Goal: Task Accomplishment & Management: Manage account settings

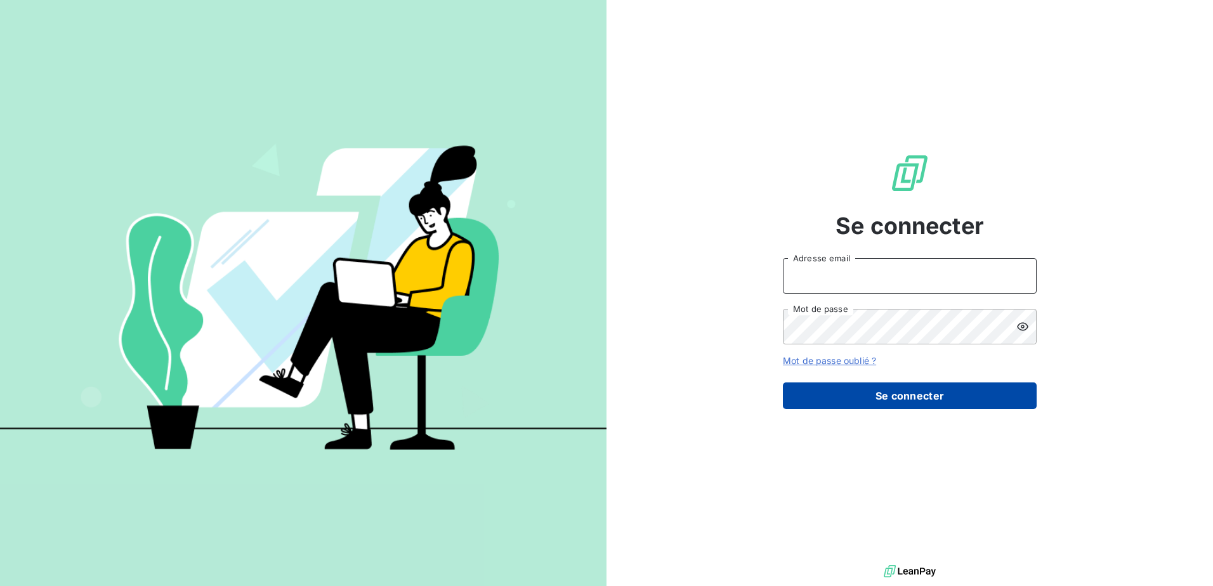
type input "jaffry@celtique-industrielle.com"
click at [906, 402] on button "Se connecter" at bounding box center [910, 396] width 254 height 27
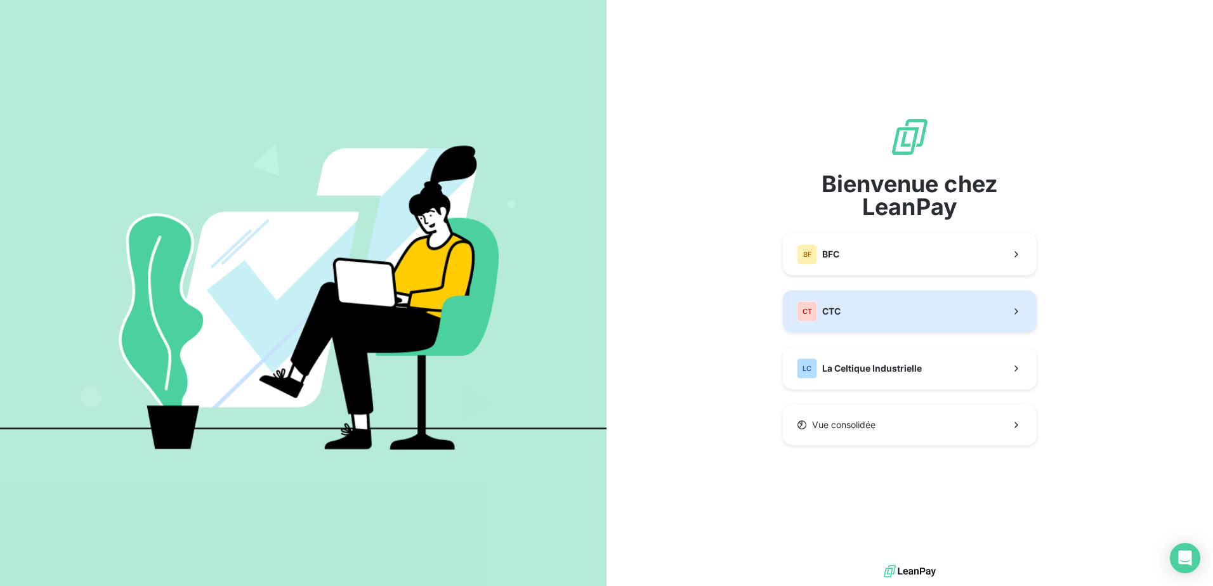
click at [860, 305] on button "CT CTC" at bounding box center [910, 312] width 254 height 42
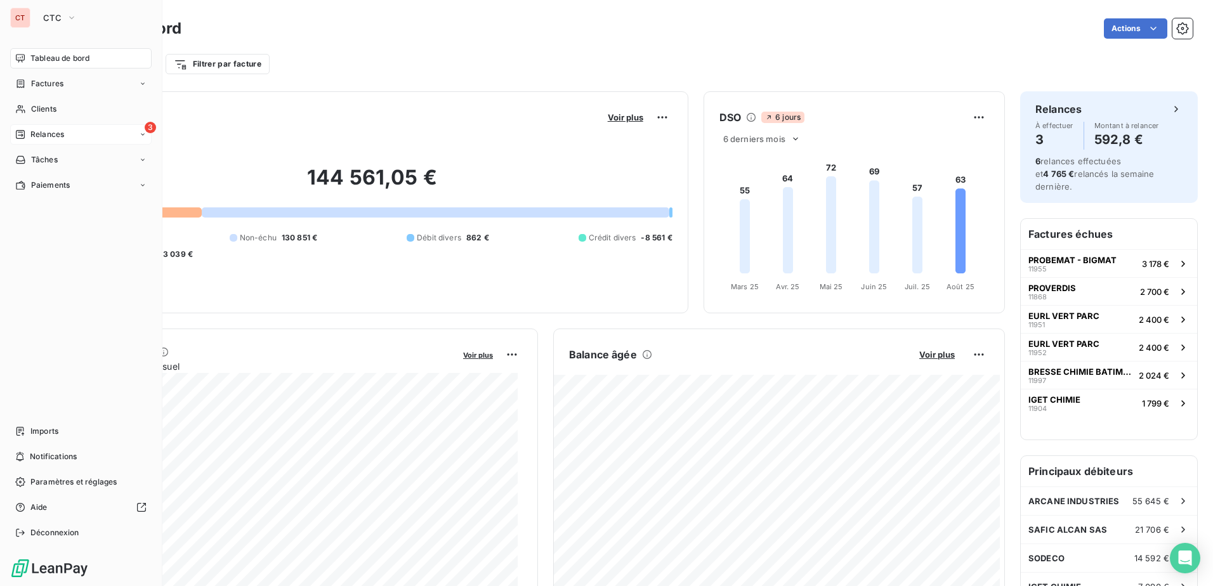
click at [41, 137] on span "Relances" at bounding box center [47, 134] width 34 height 11
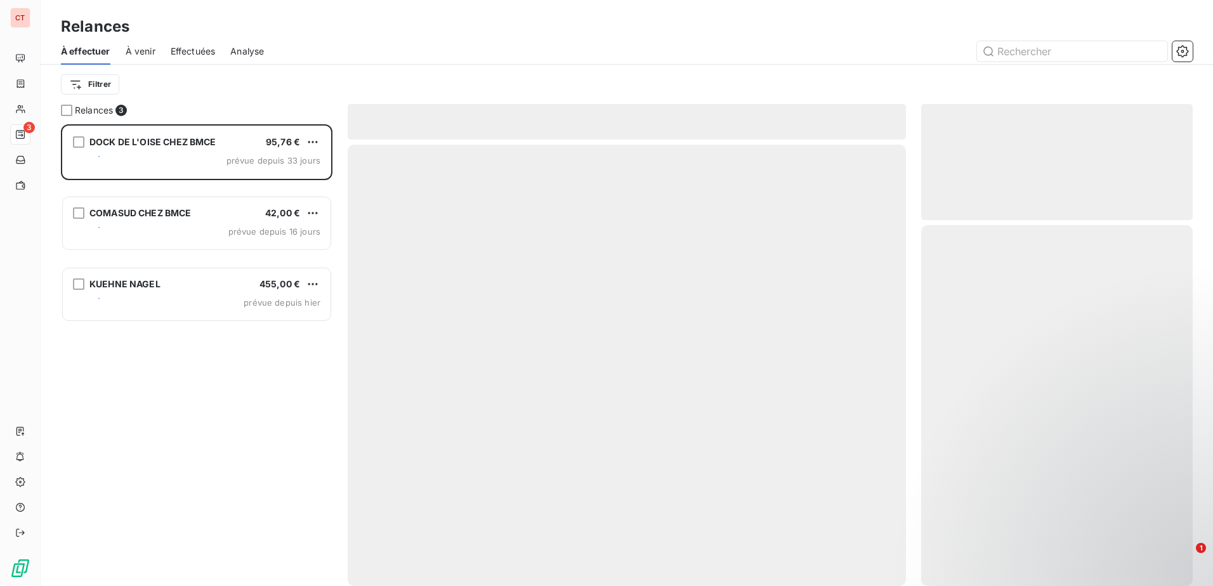
scroll to position [452, 262]
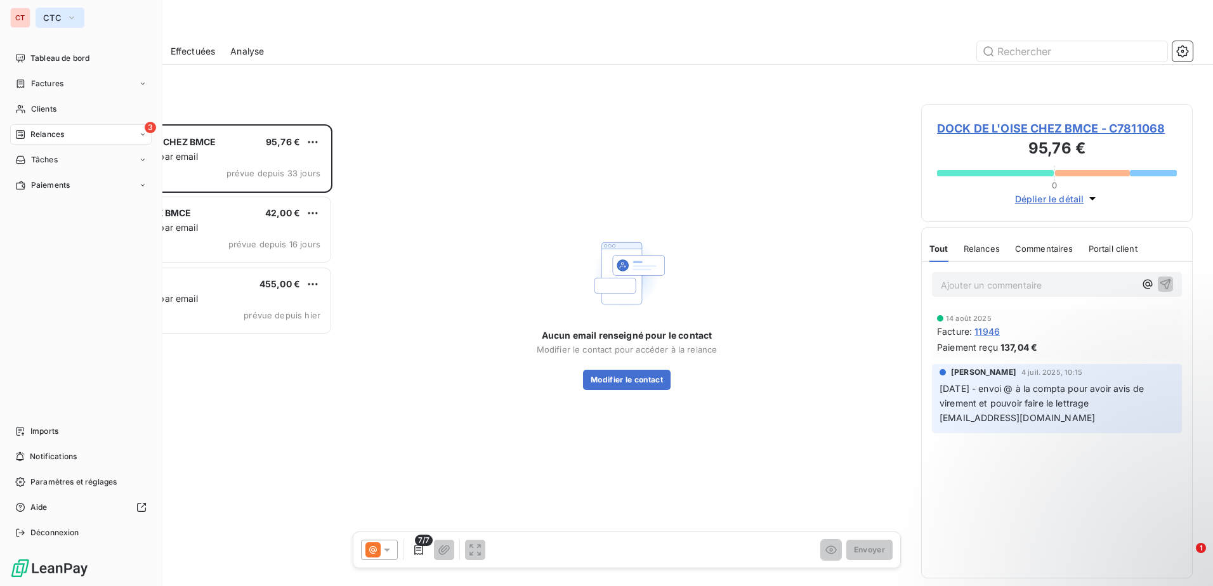
click at [76, 15] on icon "button" at bounding box center [72, 17] width 10 height 13
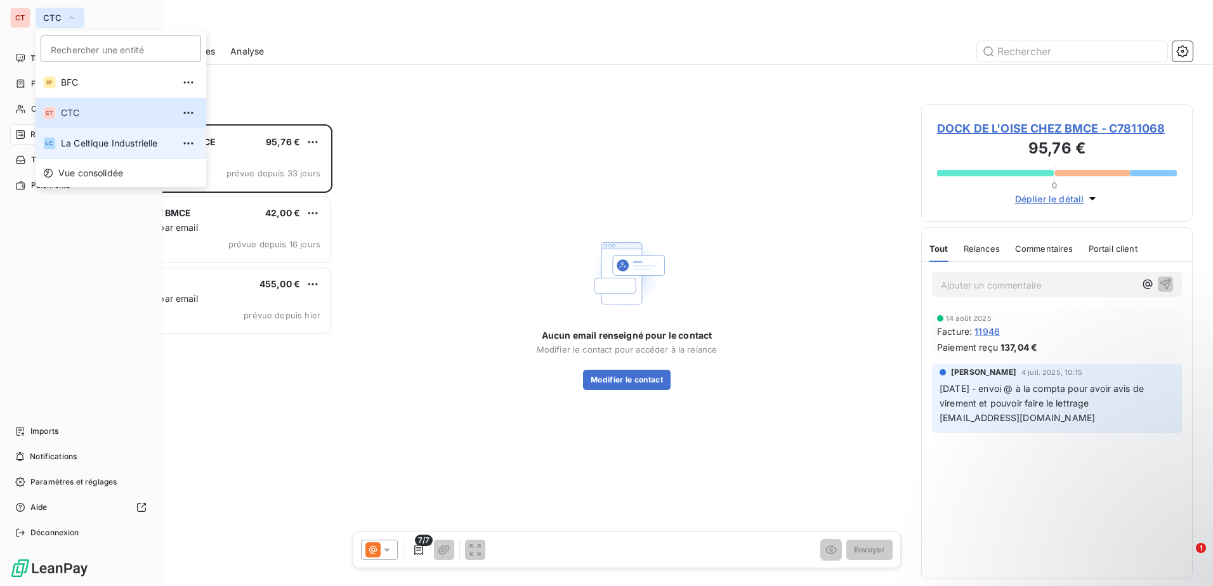
click at [86, 140] on span "La Celtique Industrielle" at bounding box center [117, 143] width 112 height 13
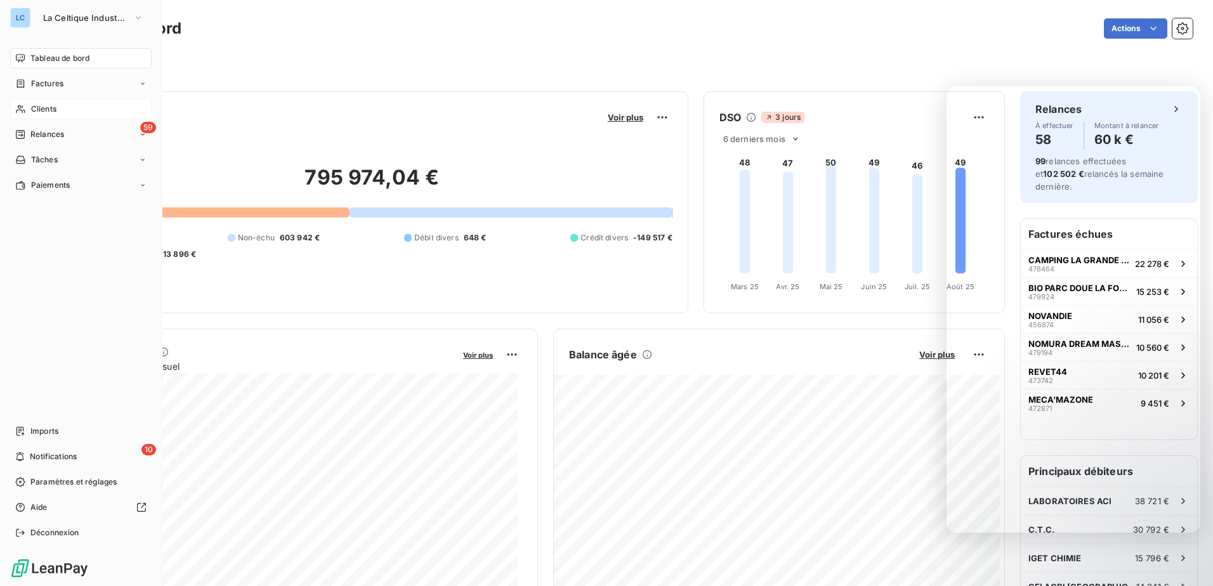
click at [55, 107] on span "Clients" at bounding box center [43, 108] width 25 height 11
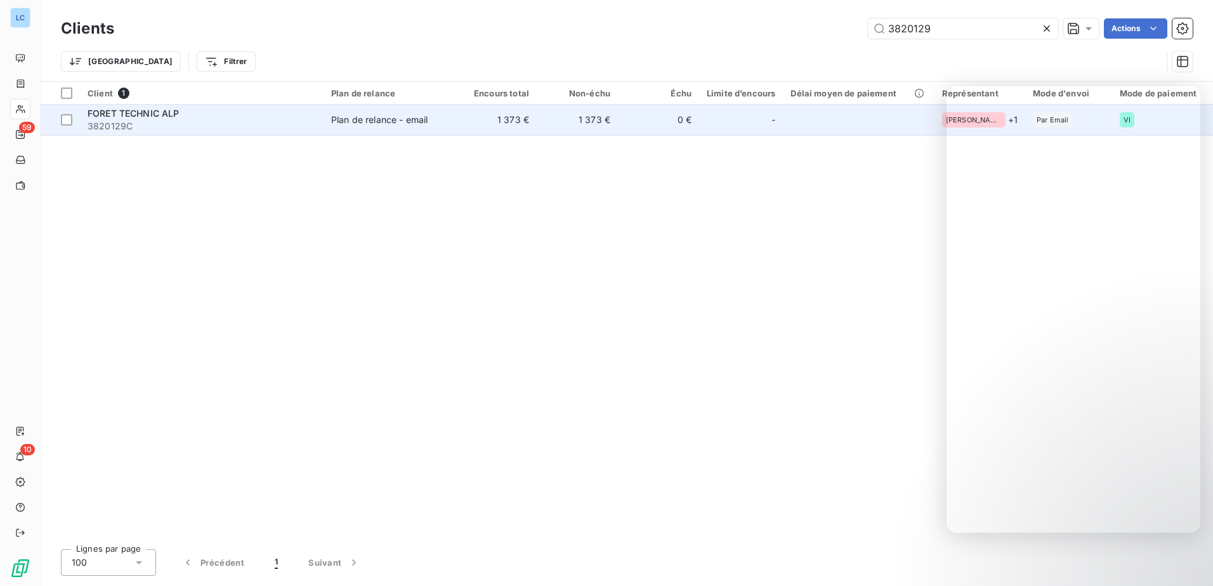
type input "3820129"
click at [185, 111] on div "FORET TECHNIC ALP" at bounding box center [202, 113] width 228 height 13
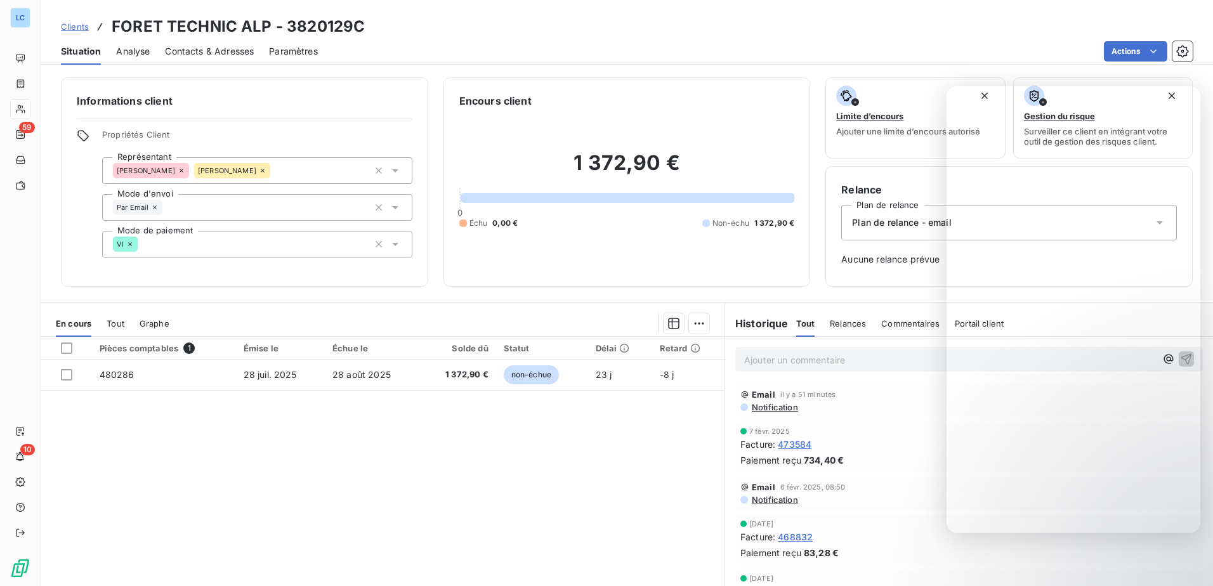
click at [221, 41] on div "Contacts & Adresses" at bounding box center [209, 51] width 89 height 27
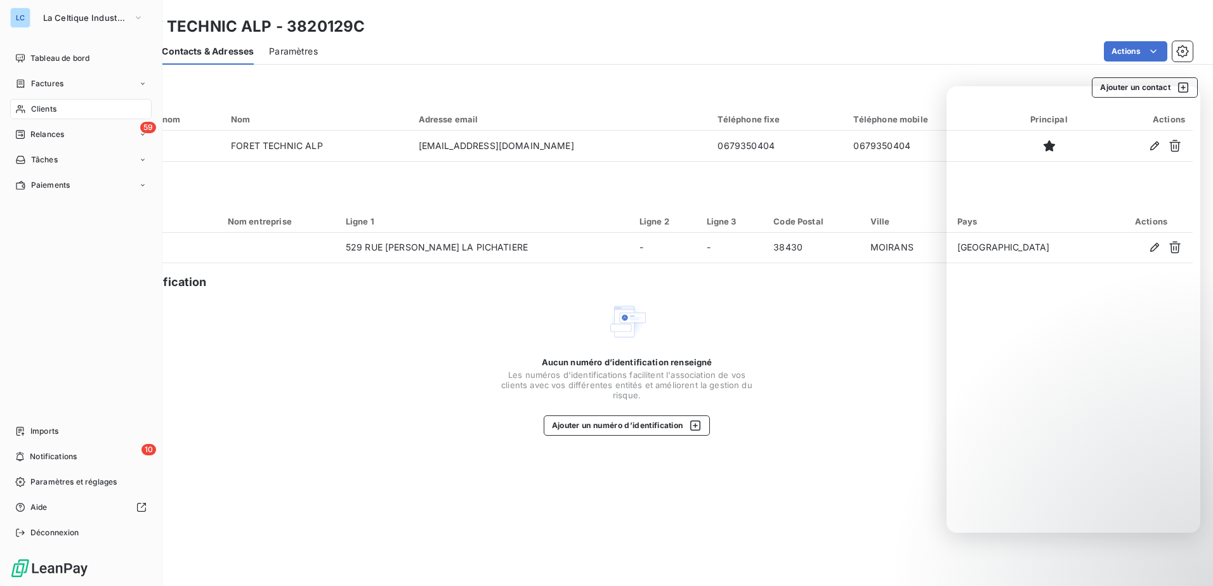
click at [62, 105] on div "Clients" at bounding box center [80, 109] width 141 height 20
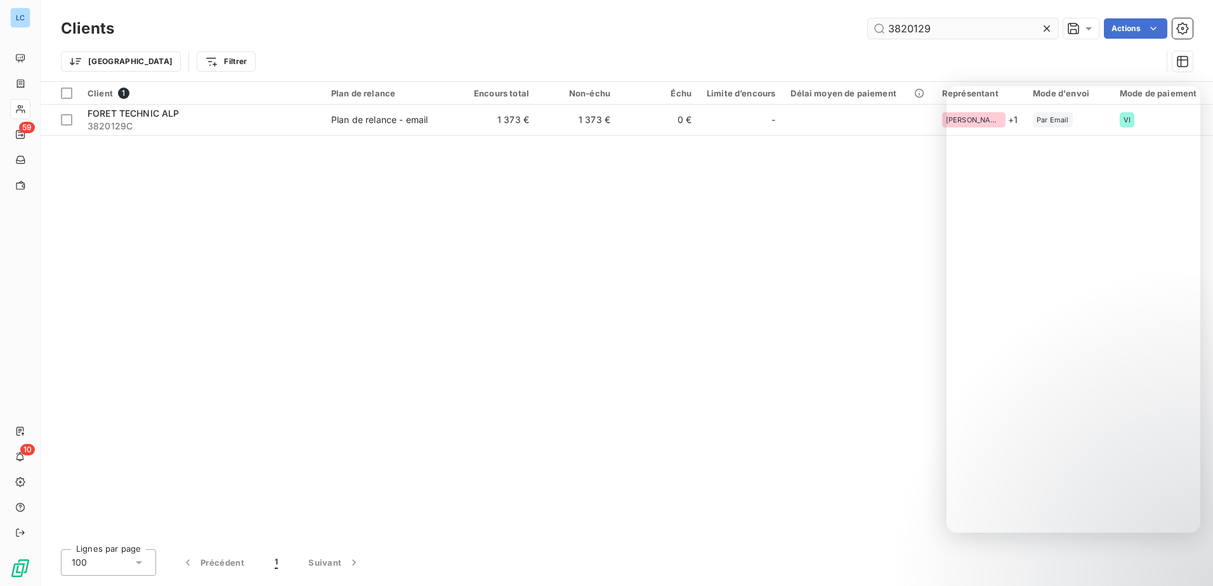
drag, startPoint x: 964, startPoint y: 34, endPoint x: 894, endPoint y: 29, distance: 70.0
click at [894, 29] on input "3820129" at bounding box center [963, 28] width 190 height 20
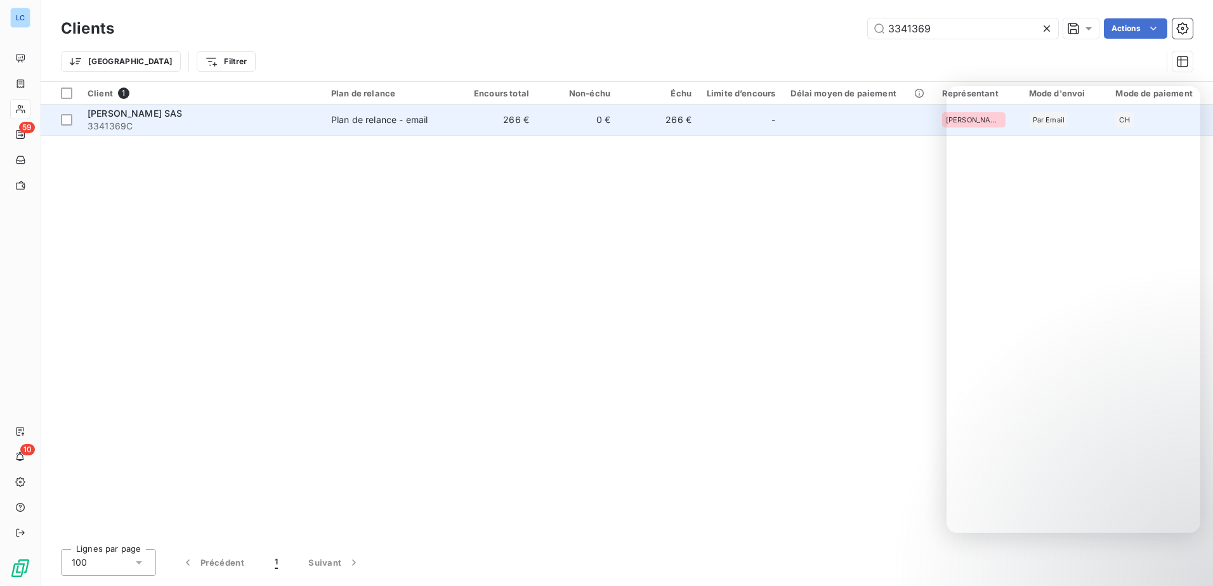
type input "3341369"
click at [185, 117] on div "[PERSON_NAME] SAS" at bounding box center [202, 113] width 228 height 13
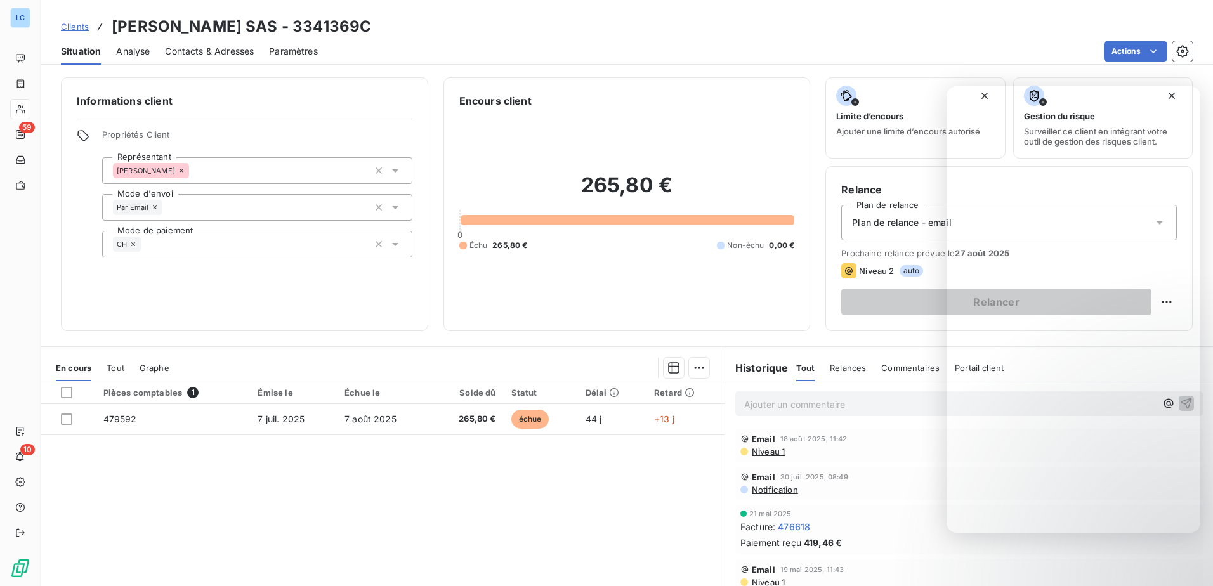
click at [202, 53] on span "Contacts & Adresses" at bounding box center [209, 51] width 89 height 13
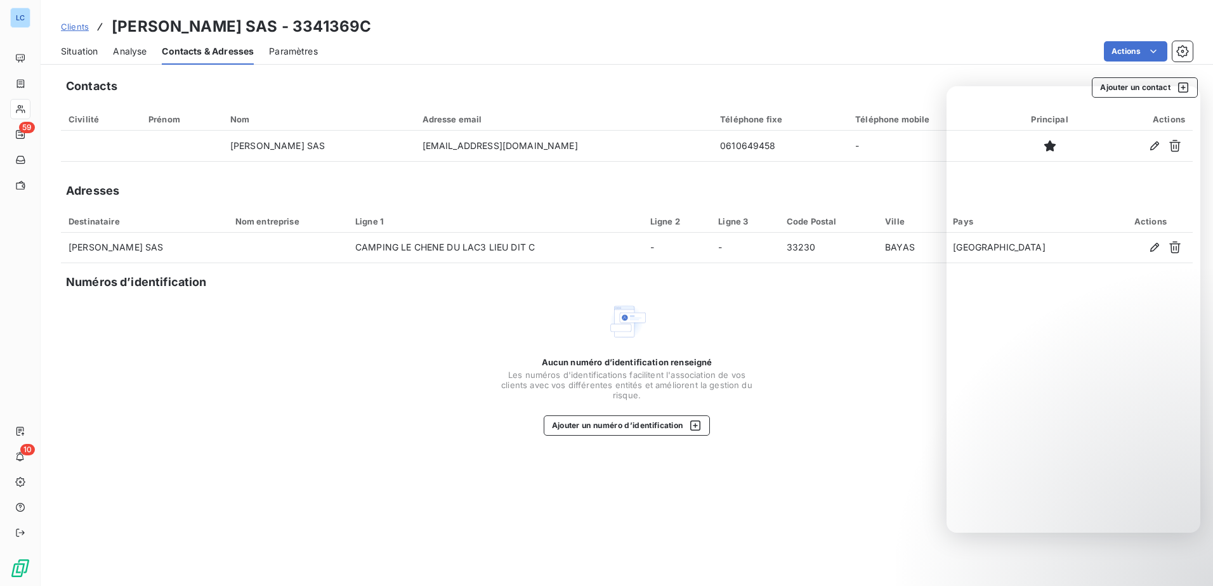
click at [58, 49] on div "Situation Analyse Contacts & Adresses Paramètres Actions" at bounding box center [627, 51] width 1172 height 27
click at [67, 49] on span "Situation" at bounding box center [79, 51] width 37 height 13
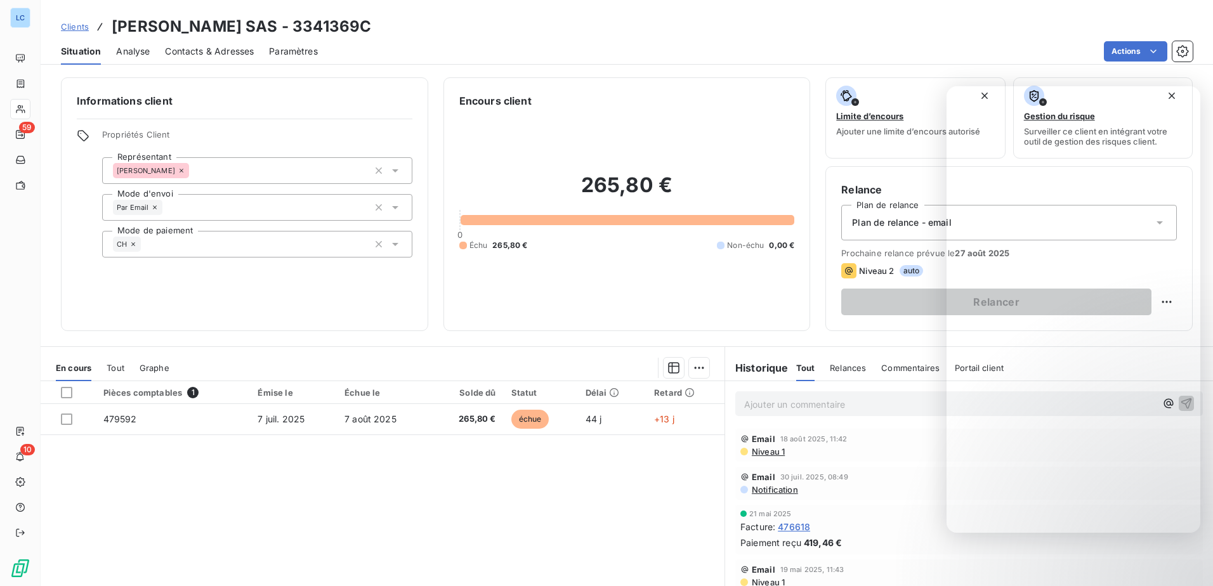
click at [70, 27] on span "Clients" at bounding box center [75, 27] width 28 height 10
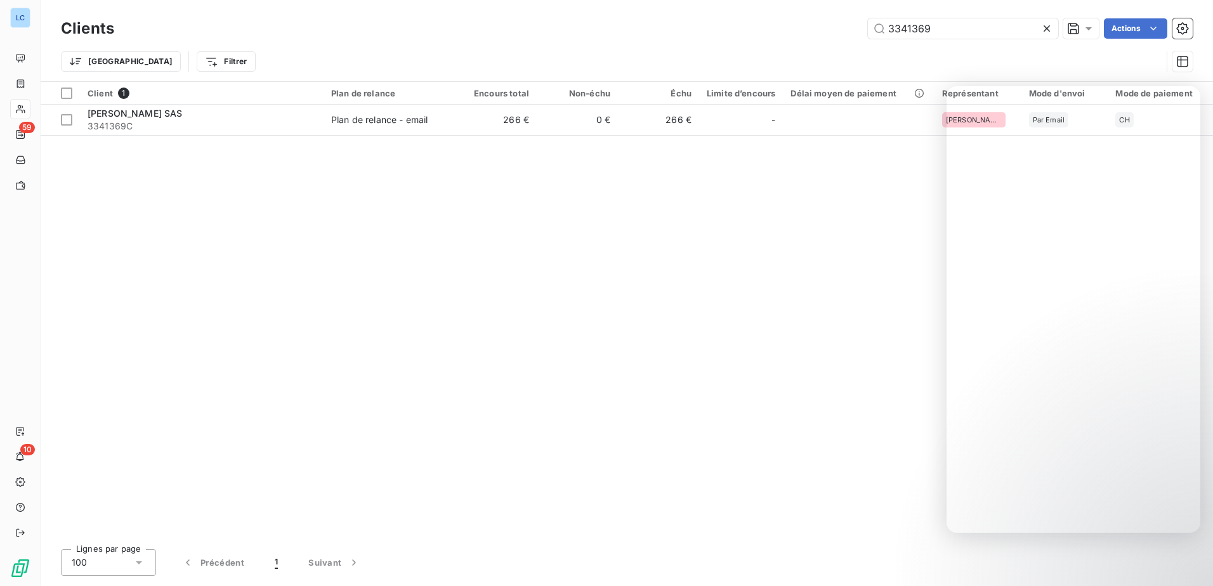
drag, startPoint x: 1012, startPoint y: 27, endPoint x: 745, endPoint y: 25, distance: 267.7
click at [745, 25] on div "3341369 Actions" at bounding box center [660, 28] width 1063 height 20
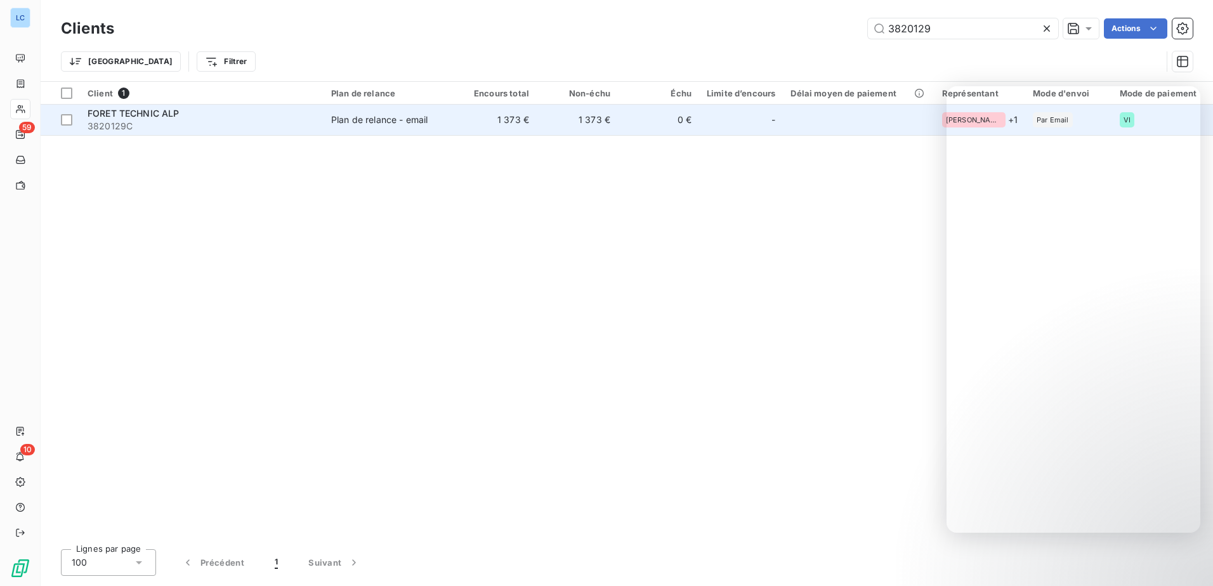
type input "3820129"
click at [113, 123] on span "3820129C" at bounding box center [202, 126] width 228 height 13
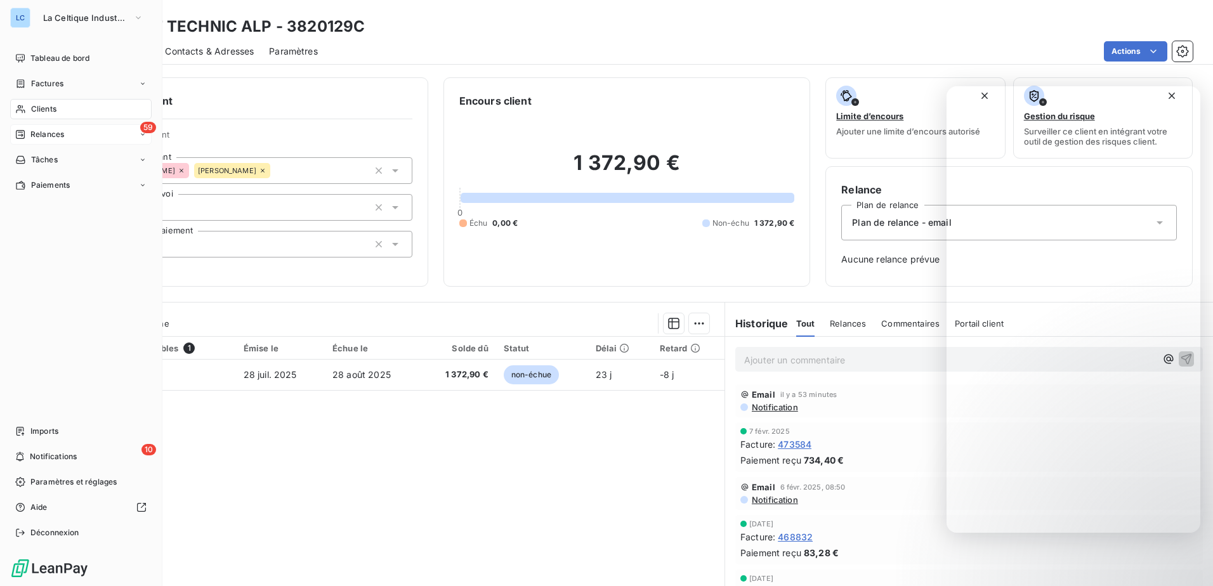
click at [36, 128] on div "59 Relances" at bounding box center [80, 134] width 141 height 20
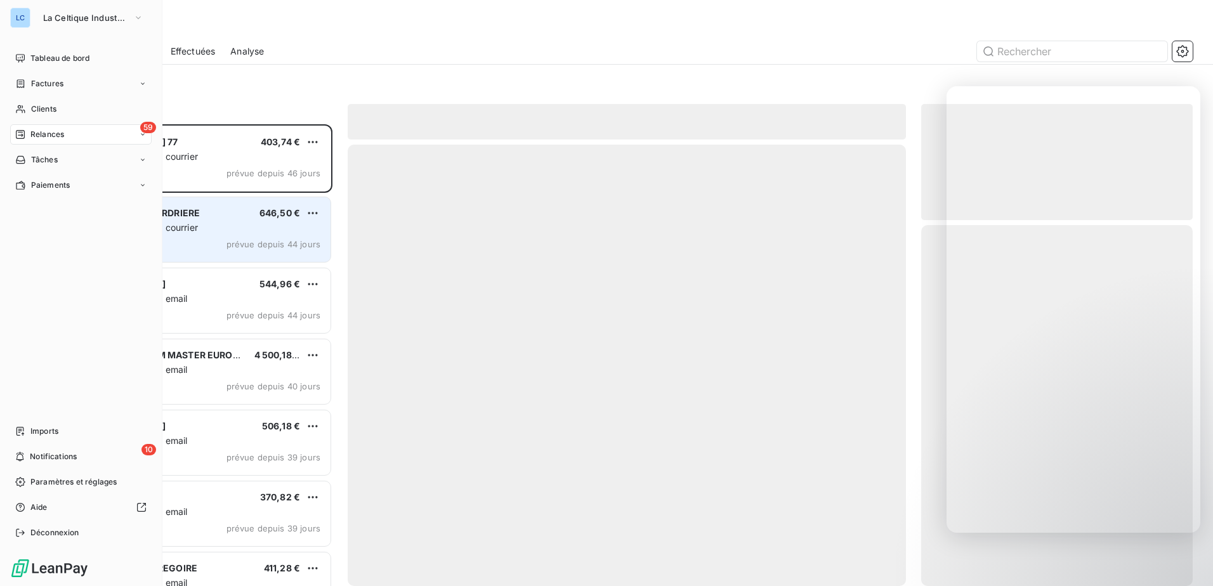
scroll to position [452, 262]
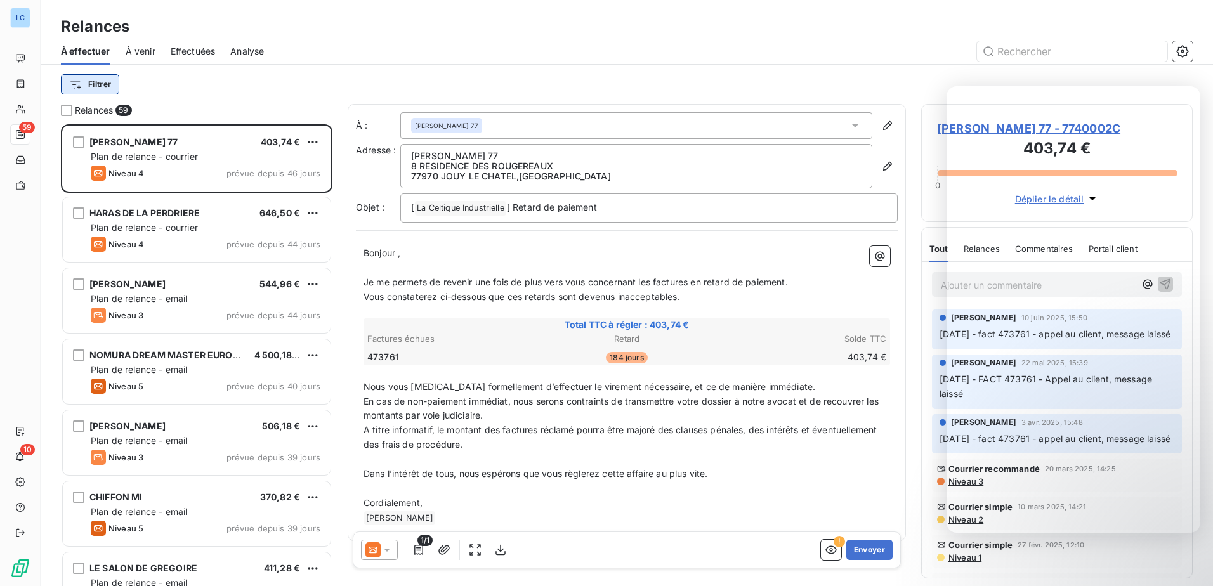
click at [107, 87] on html "LC 59 10 Relances À effectuer À venir Effectuées Analyse Filtrer Relances 59 [P…" at bounding box center [606, 293] width 1213 height 586
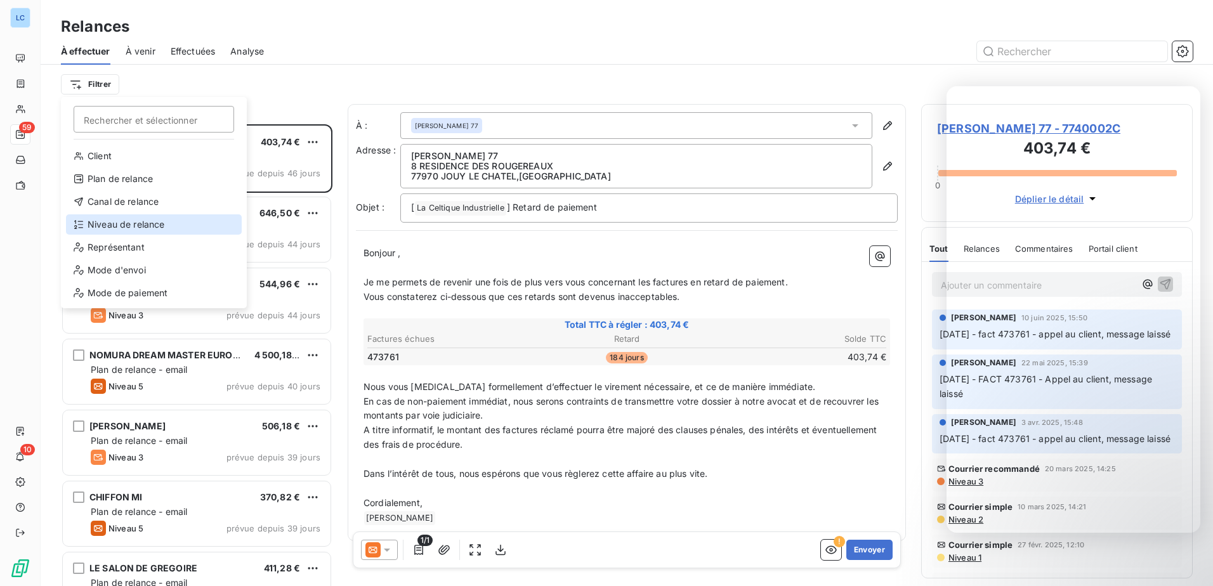
click at [113, 217] on div "Niveau de relance" at bounding box center [154, 224] width 176 height 20
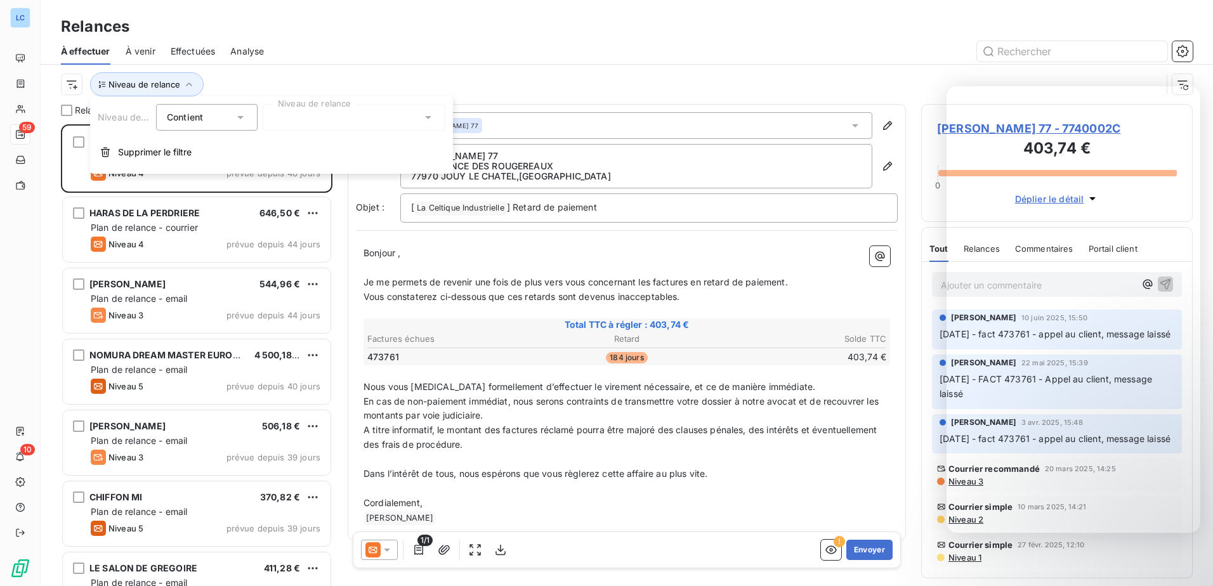
click at [306, 114] on div at bounding box center [354, 117] width 183 height 27
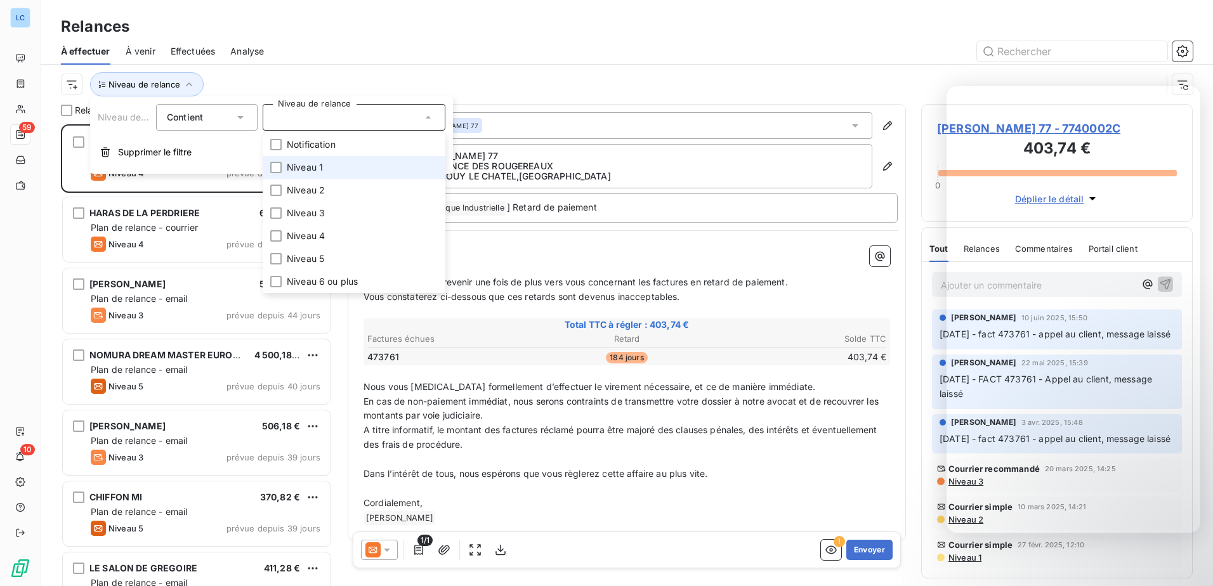
click at [309, 162] on span "Niveau 1" at bounding box center [305, 167] width 36 height 13
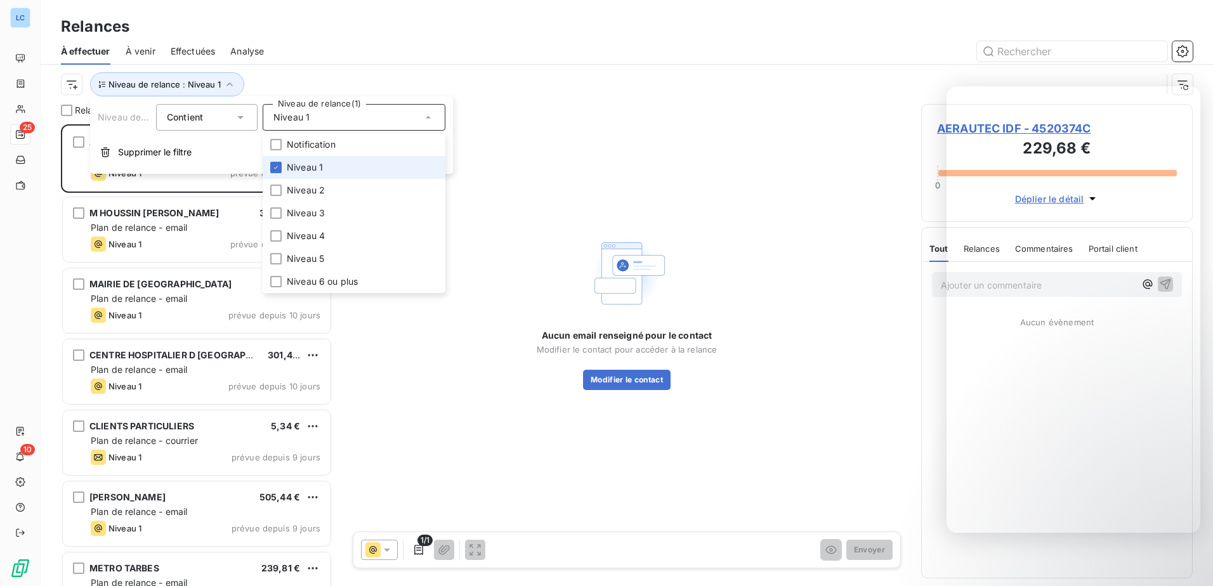
scroll to position [452, 262]
click at [671, 30] on div "Relances" at bounding box center [627, 26] width 1172 height 23
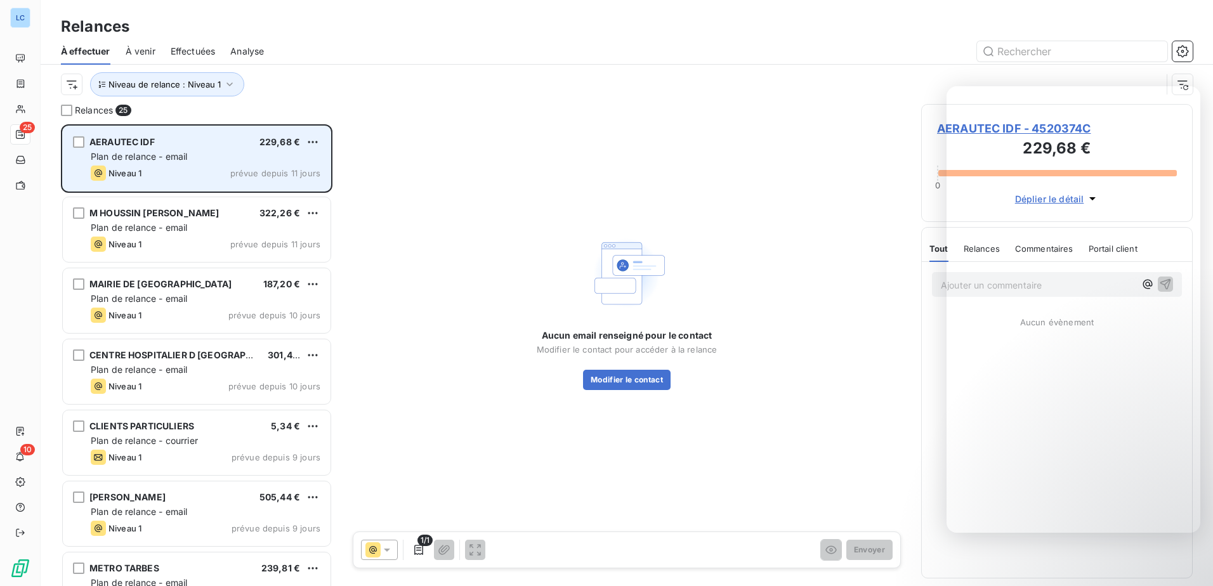
click at [133, 174] on span "Niveau 1" at bounding box center [124, 173] width 33 height 10
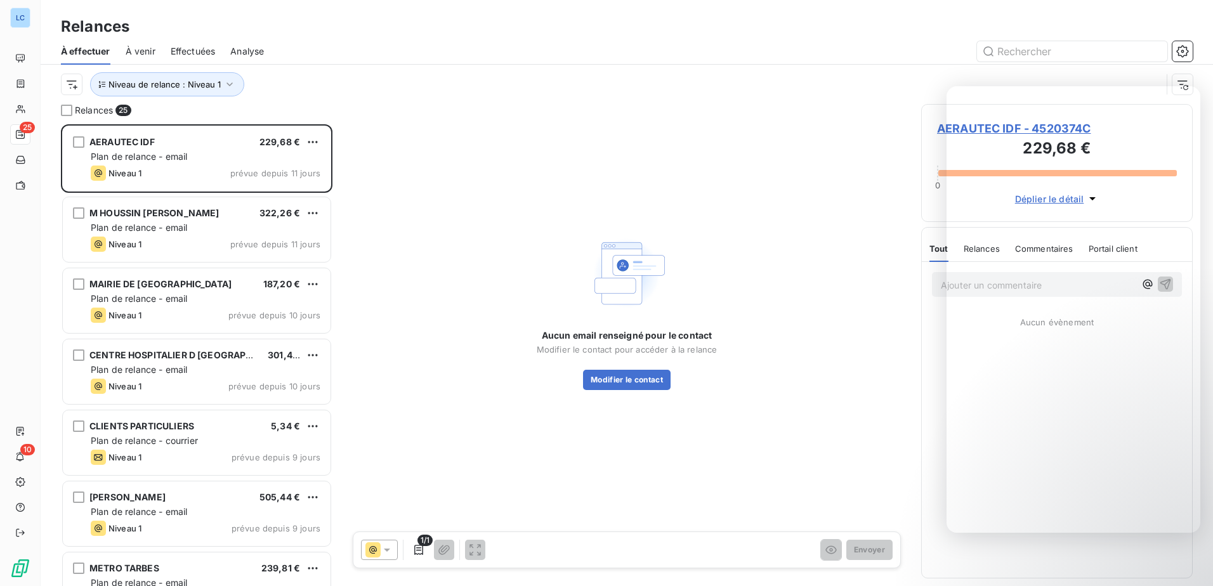
click at [778, 204] on div "Aucun email renseigné pour le contact Modifier le contact pour accéder à la rel…" at bounding box center [627, 311] width 558 height 415
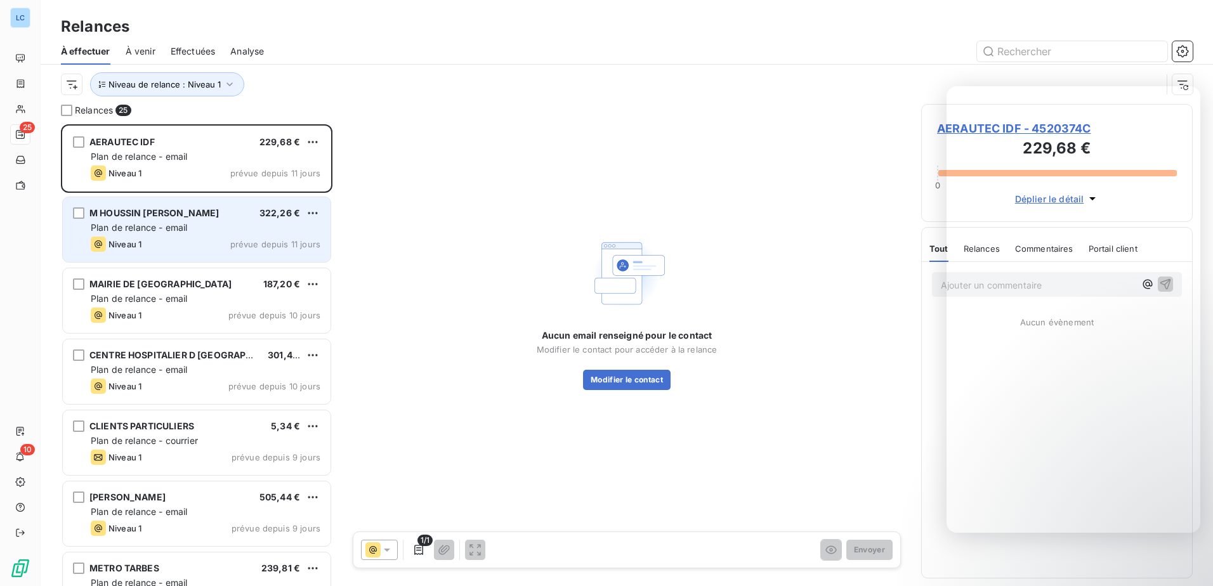
click at [119, 218] on div "M HOUSSIN [PERSON_NAME]" at bounding box center [153, 213] width 129 height 13
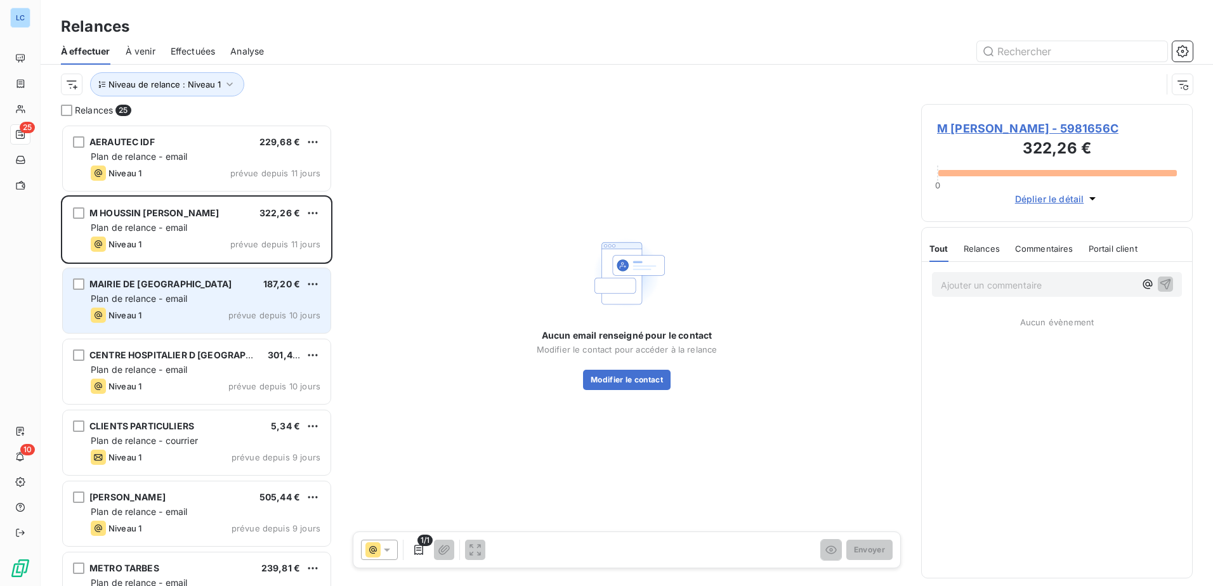
click at [122, 287] on span "MAIRIE DE [GEOGRAPHIC_DATA]" at bounding box center [160, 283] width 142 height 11
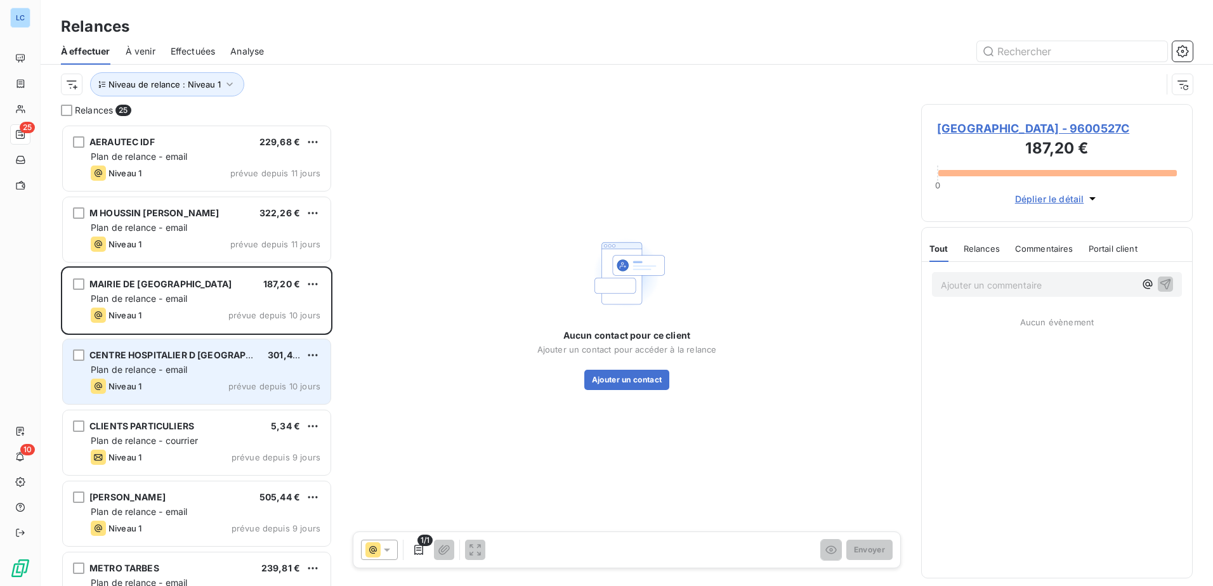
click at [135, 384] on span "Niveau 1" at bounding box center [124, 386] width 33 height 10
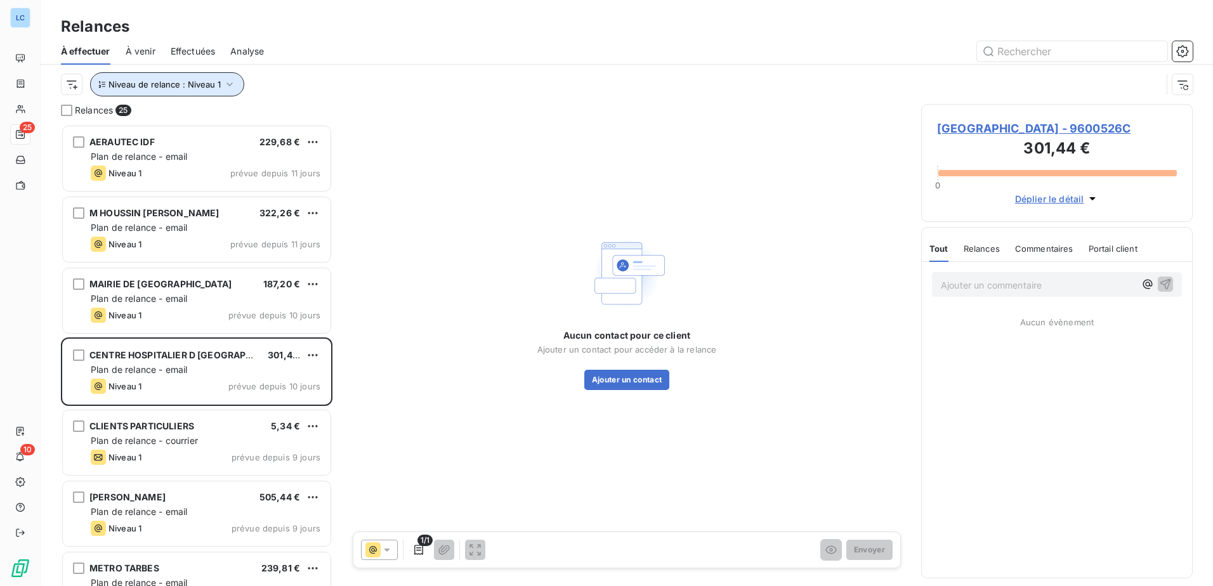
click at [225, 86] on icon "button" at bounding box center [229, 84] width 13 height 13
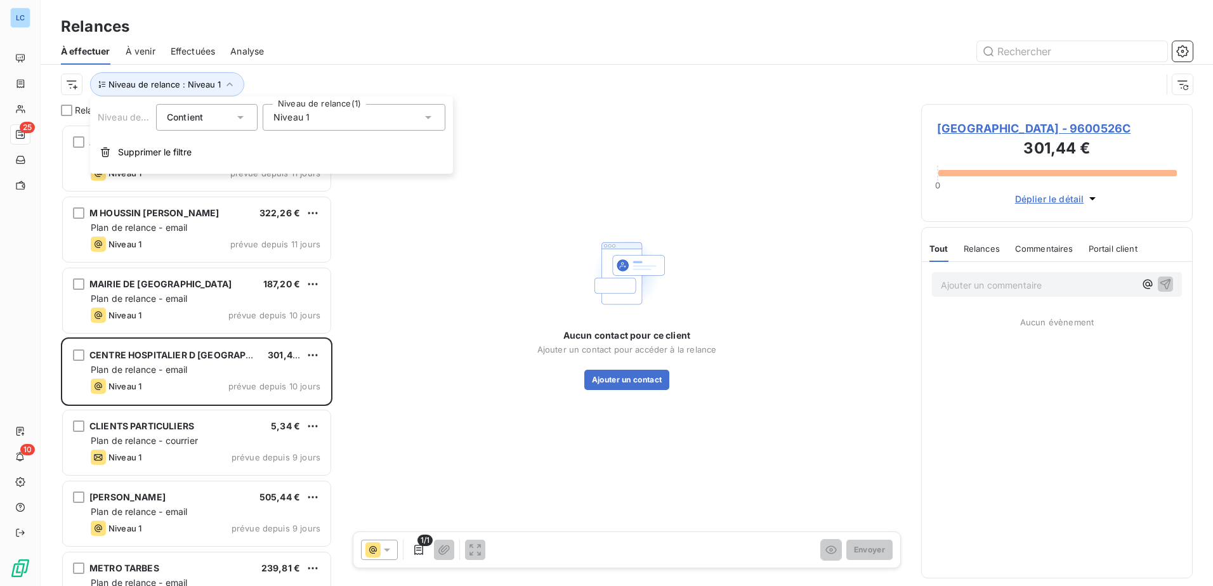
click at [291, 117] on span "Niveau 1" at bounding box center [291, 117] width 36 height 13
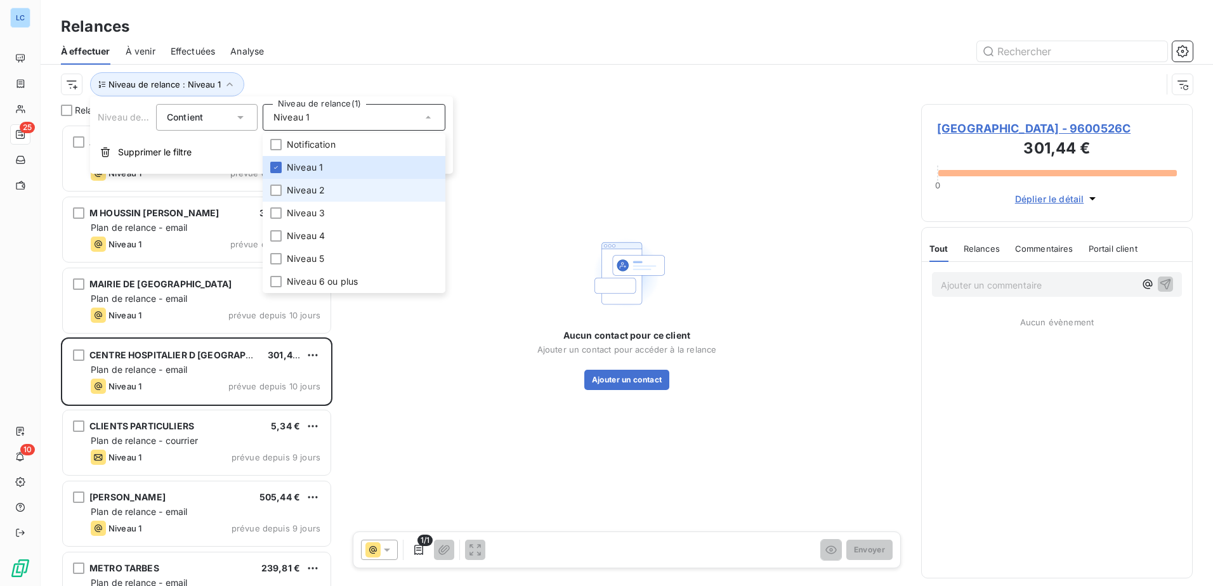
click at [301, 185] on span "Niveau 2" at bounding box center [306, 190] width 38 height 13
click at [280, 169] on div at bounding box center [275, 167] width 11 height 11
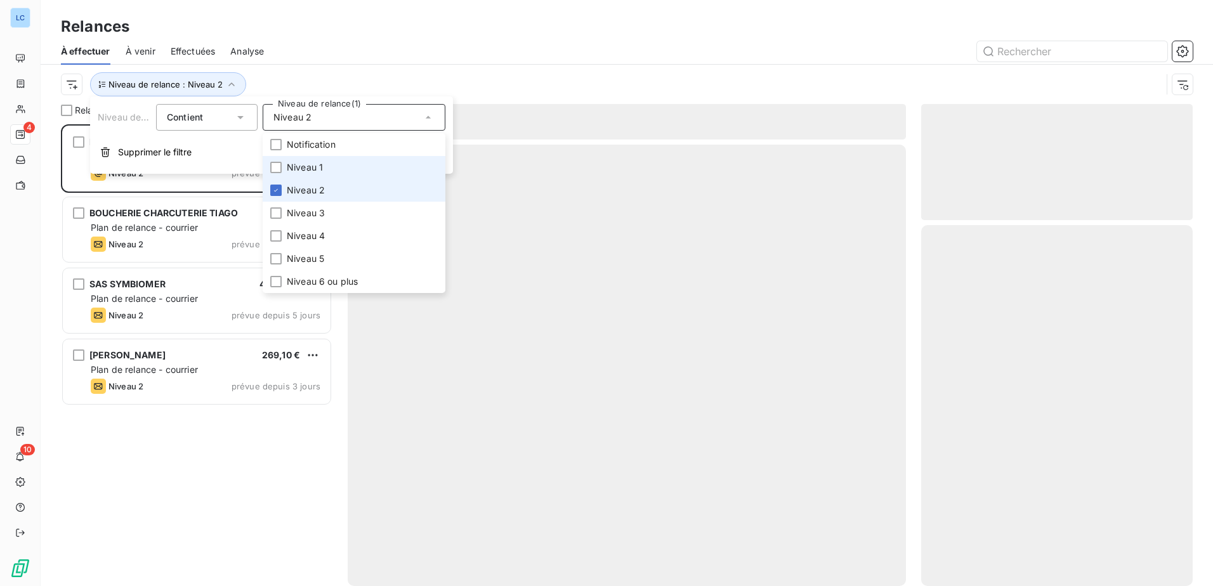
scroll to position [452, 262]
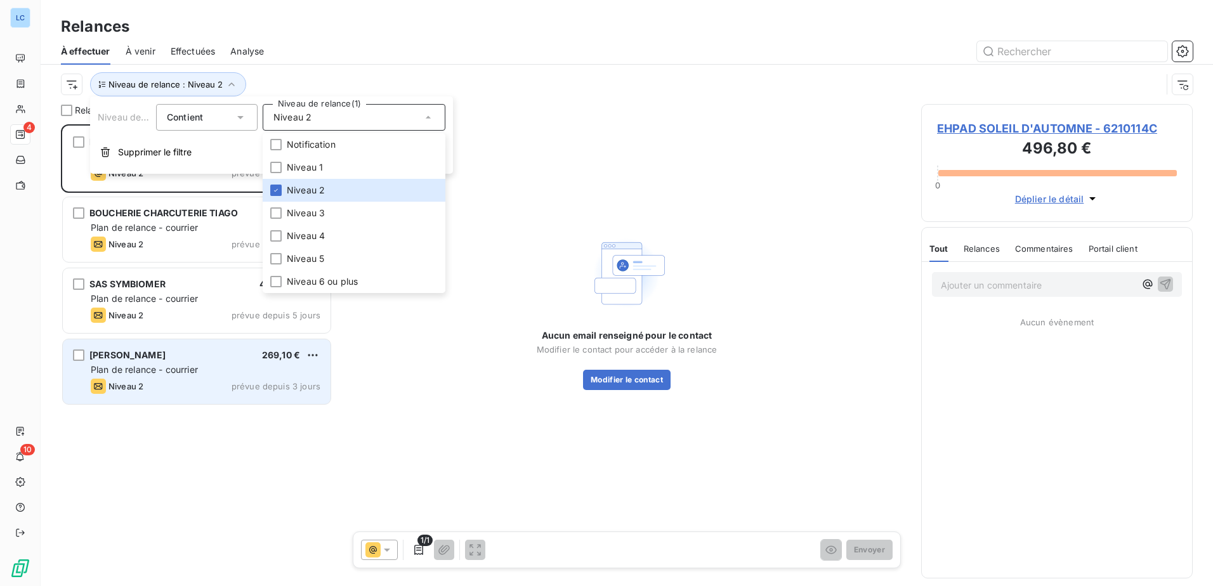
click at [159, 379] on div "Niveau 2 prévue depuis 3 jours" at bounding box center [206, 386] width 230 height 15
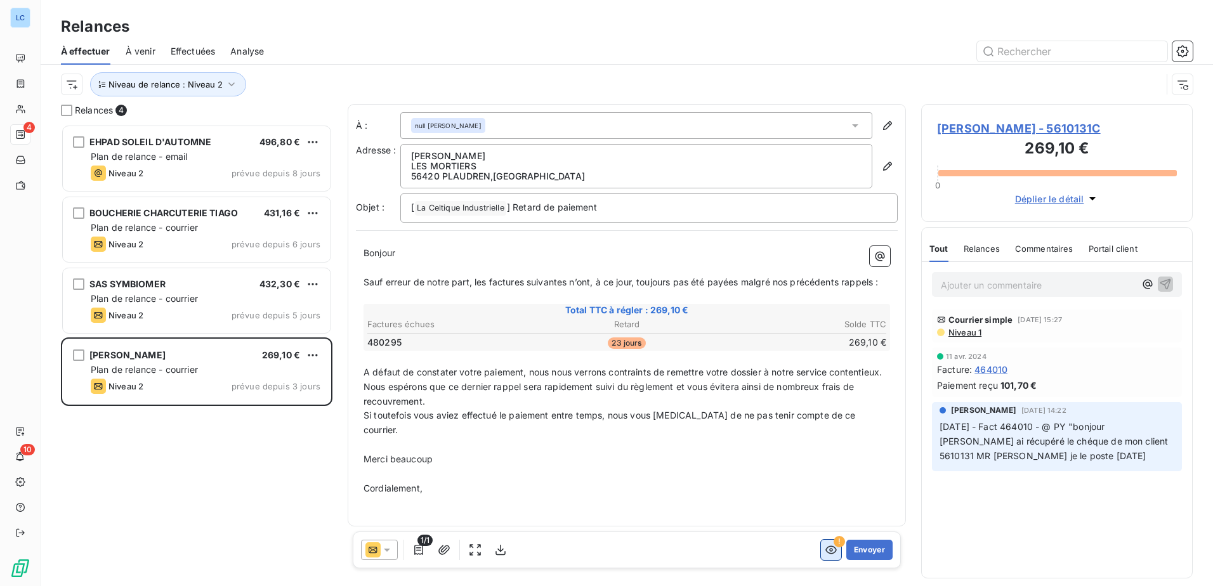
click at [832, 550] on icon "button" at bounding box center [830, 550] width 11 height 8
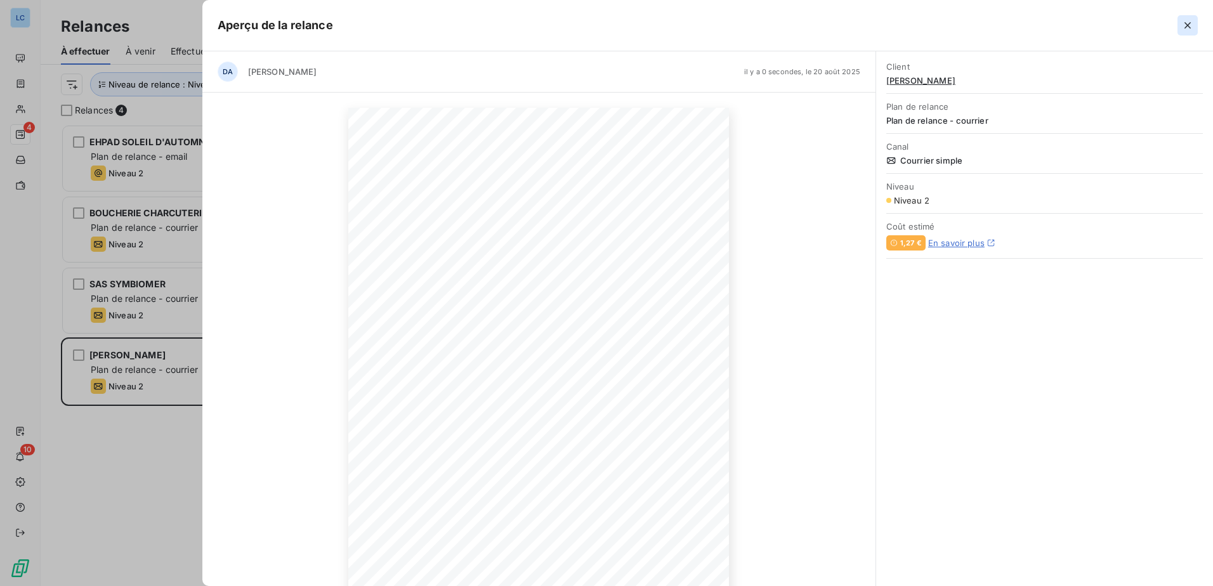
click at [1185, 27] on icon "button" at bounding box center [1187, 25] width 13 height 13
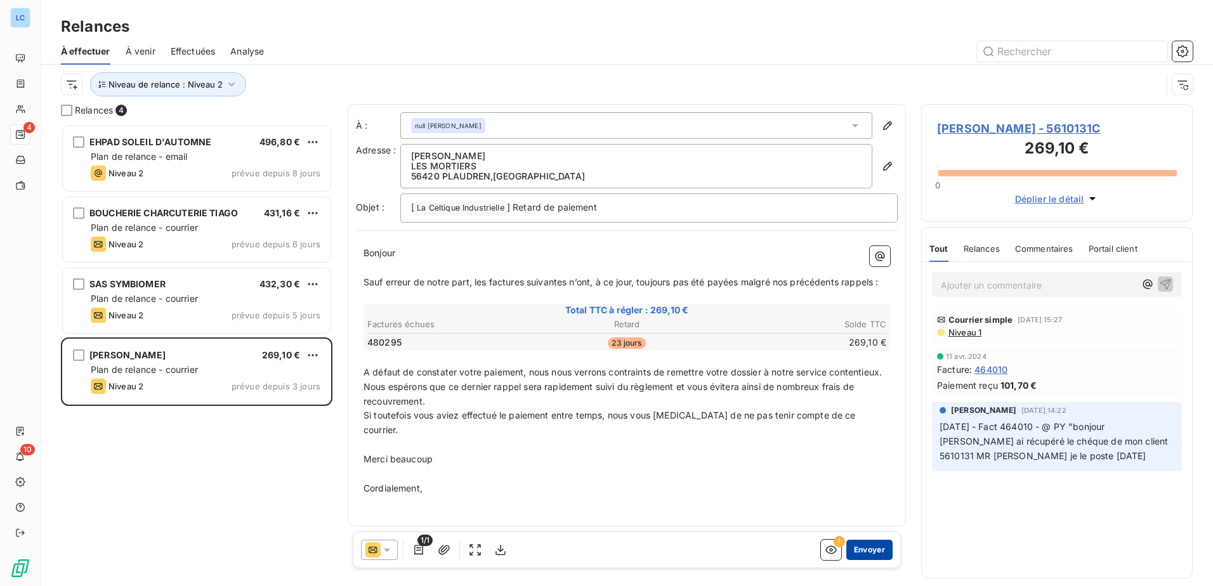
click at [874, 552] on button "Envoyer" at bounding box center [869, 550] width 46 height 20
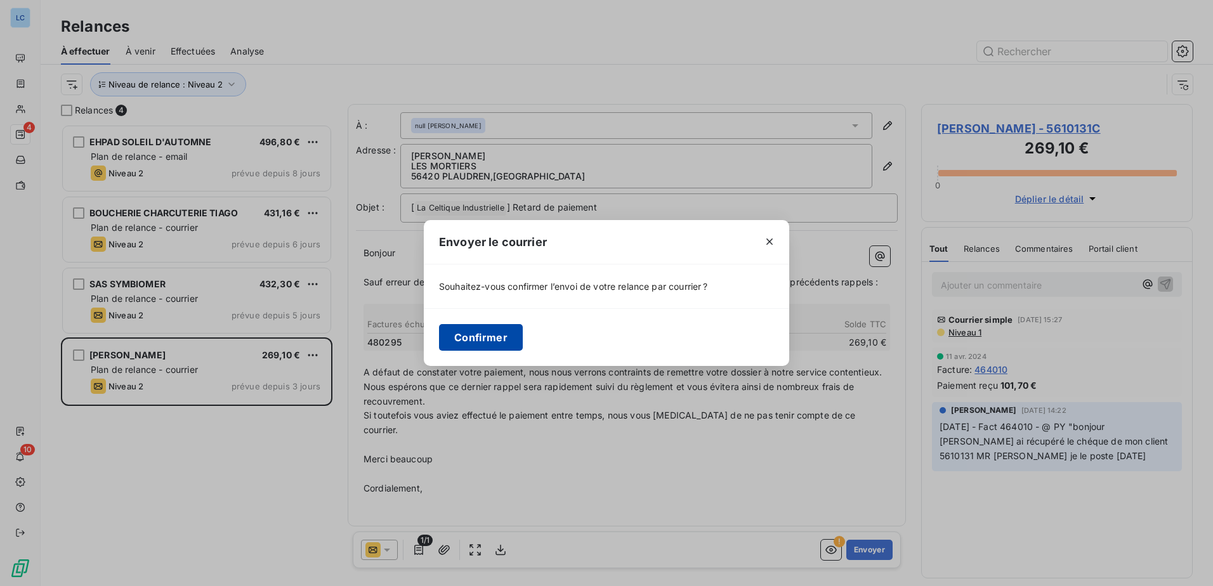
click at [488, 333] on button "Confirmer" at bounding box center [481, 337] width 84 height 27
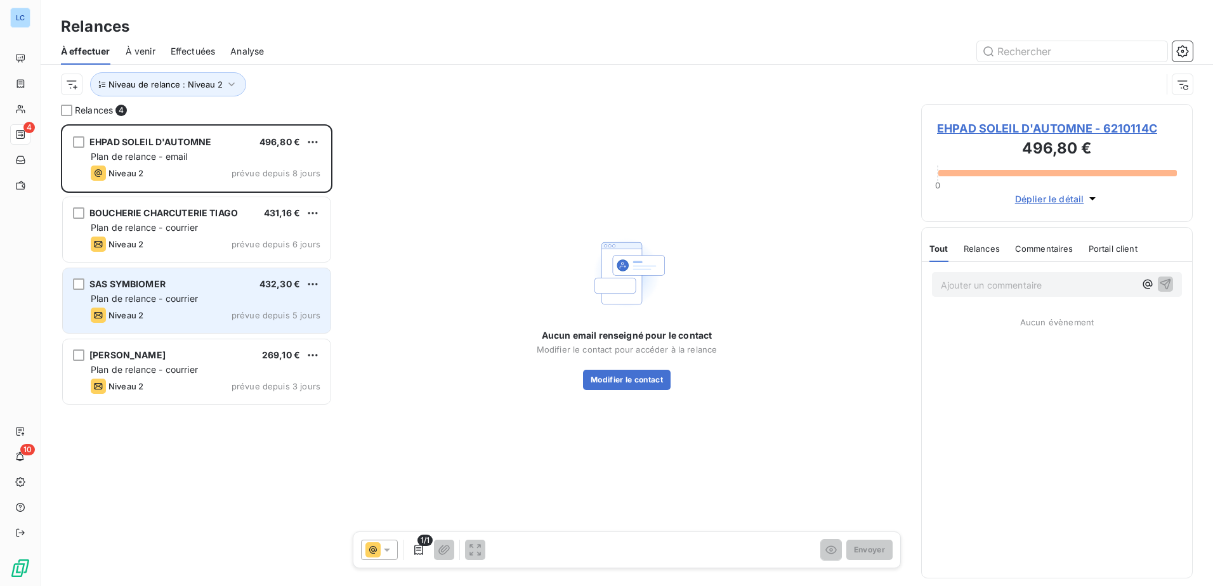
click at [170, 315] on div "Niveau 2 prévue depuis 5 jours" at bounding box center [206, 315] width 230 height 15
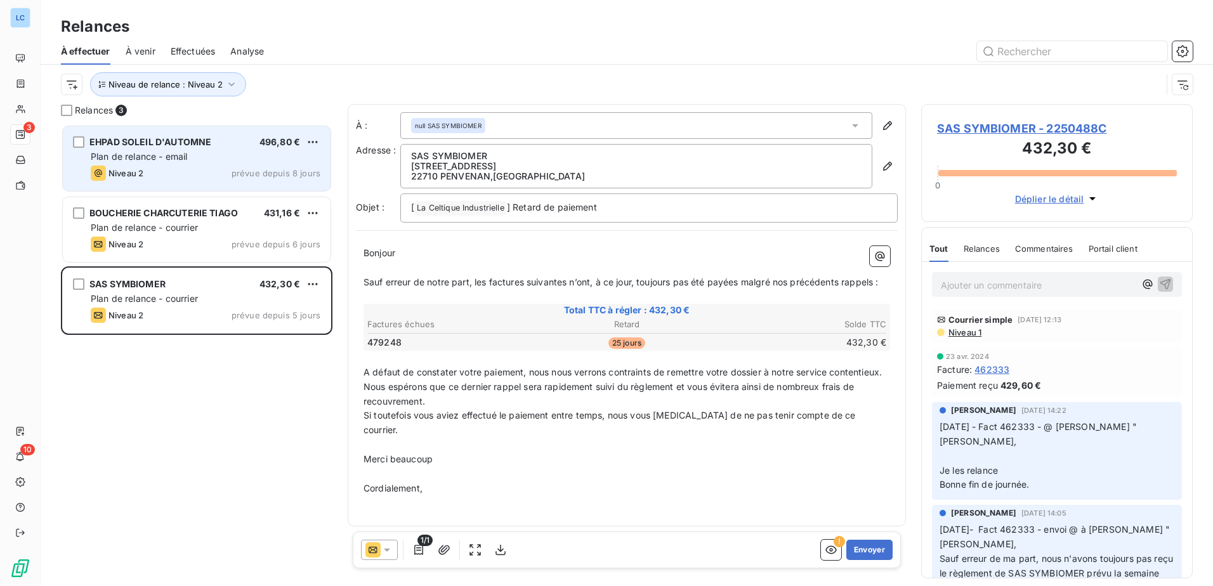
click at [171, 176] on div "Niveau 2 prévue depuis 8 jours" at bounding box center [206, 173] width 230 height 15
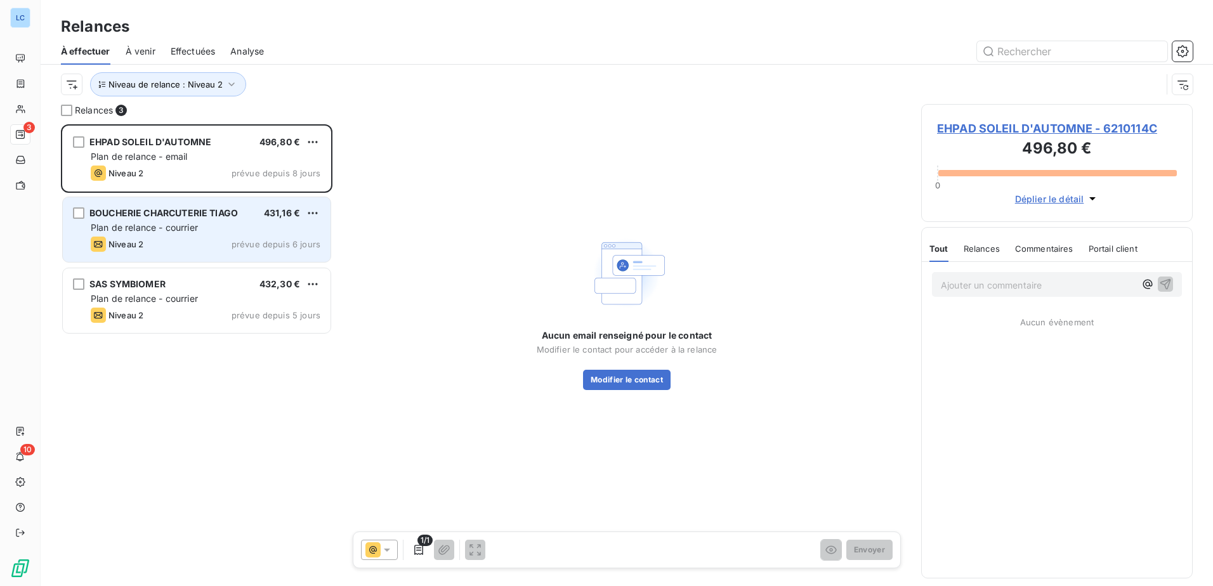
click at [164, 218] on div "BOUCHERIE CHARCUTERIE TIAGO" at bounding box center [163, 213] width 148 height 13
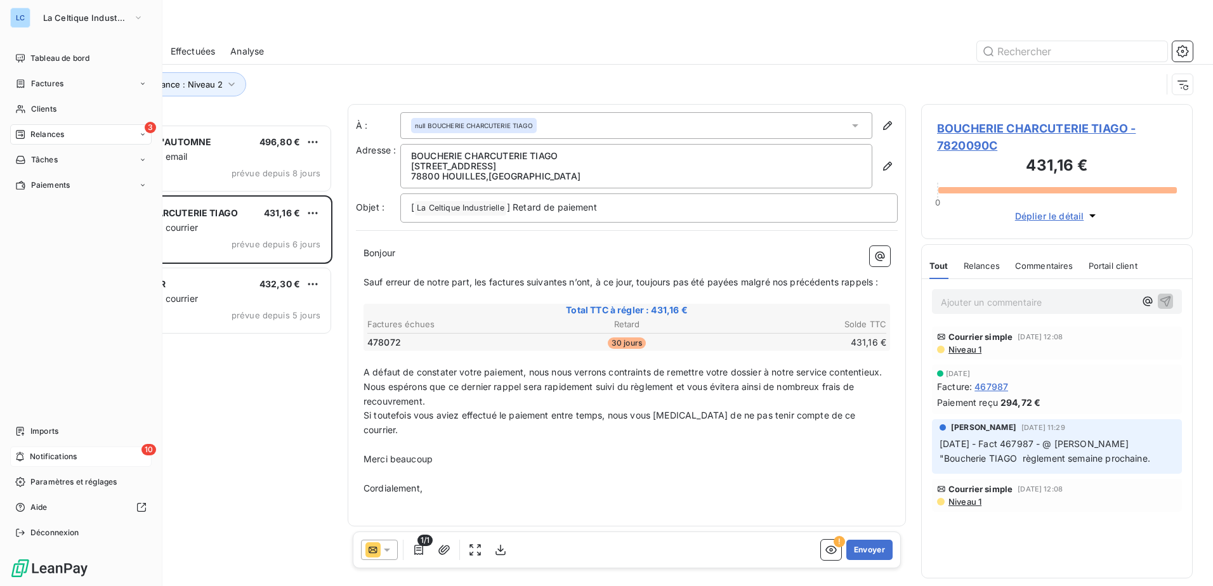
click at [46, 458] on span "Notifications" at bounding box center [53, 456] width 47 height 11
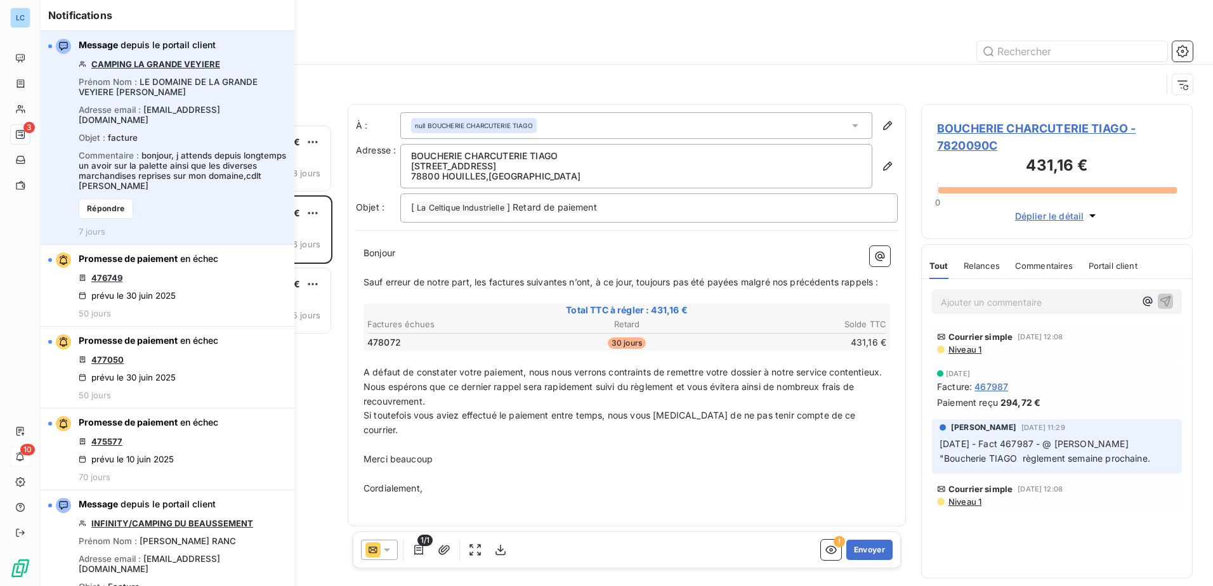
click at [179, 62] on link "CAMPING LA GRANDE VEYIERE" at bounding box center [155, 64] width 129 height 10
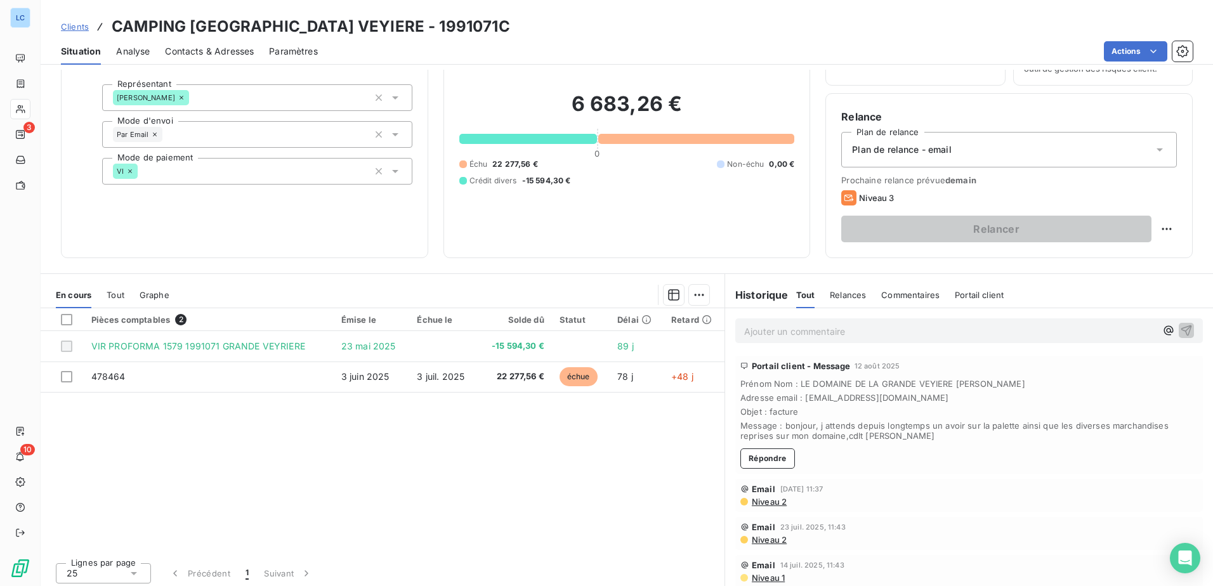
scroll to position [77, 0]
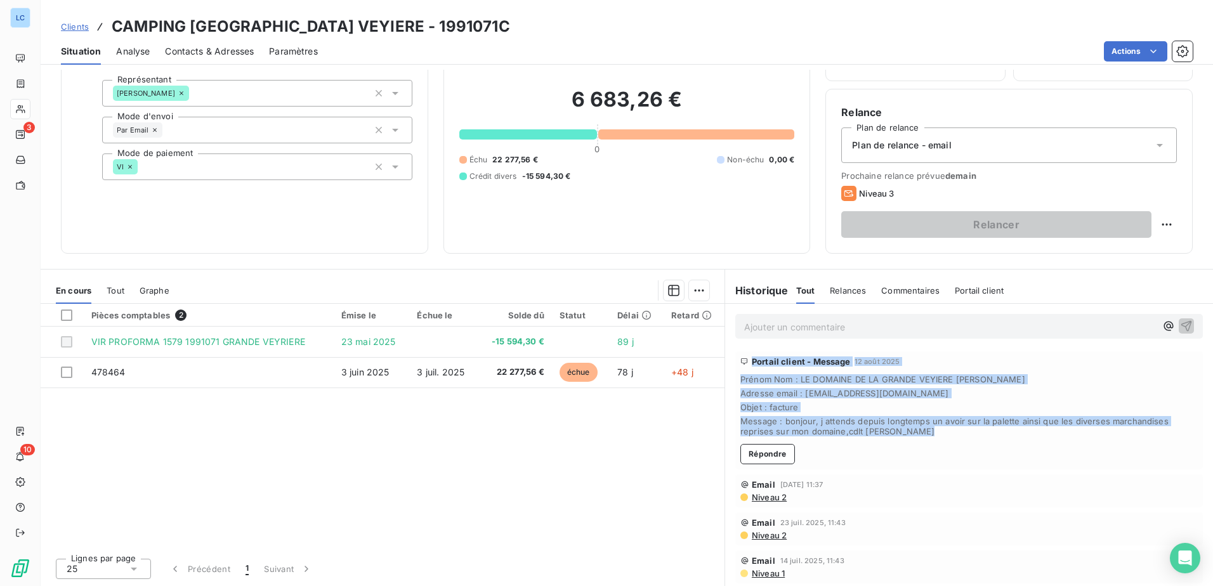
drag, startPoint x: 730, startPoint y: 354, endPoint x: 959, endPoint y: 454, distance: 249.4
click at [959, 454] on div "Portail client - Message 12 août 2025 Prénom Nom : LE DOMAINE DE LA GRANDE VEYI…" at bounding box center [969, 410] width 468 height 118
copy div "Portail client - Message 12 août 2025 Prénom Nom : LE DOMAINE DE LA GRANDE VEYI…"
